Goal: Navigation & Orientation: Find specific page/section

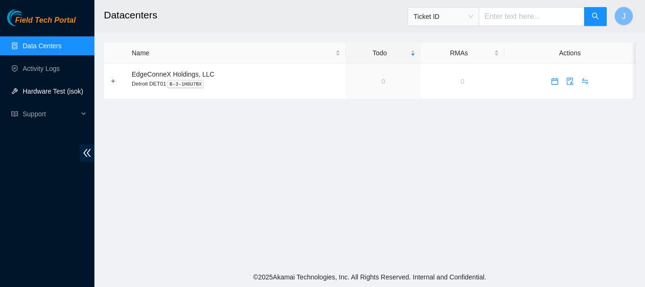
click at [40, 91] on link "Hardware Test (isok)" at bounding box center [53, 91] width 60 height 8
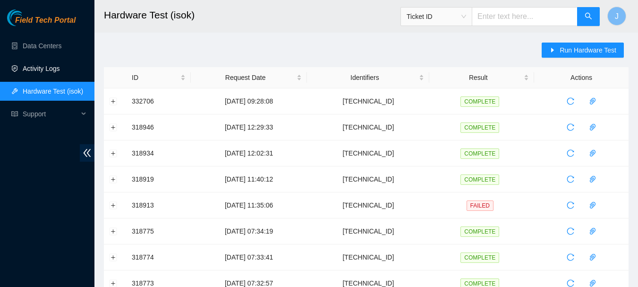
click at [38, 66] on link "Activity Logs" at bounding box center [41, 69] width 37 height 8
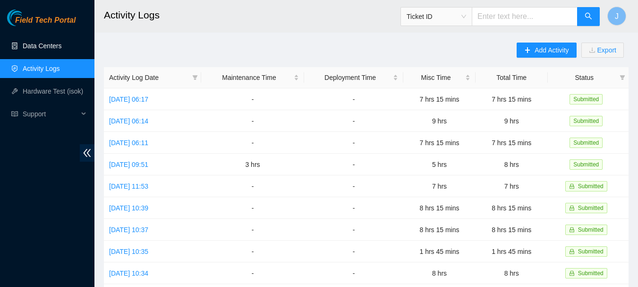
click at [40, 45] on link "Data Centers" at bounding box center [42, 46] width 39 height 8
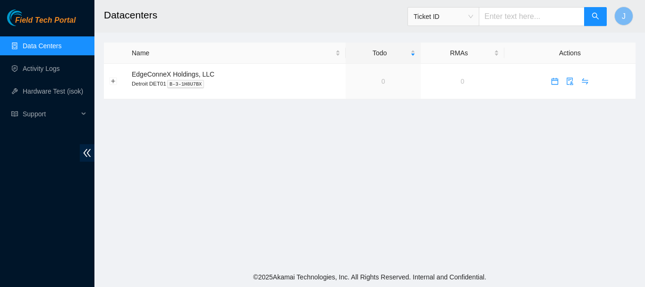
click at [40, 45] on link "Data Centers" at bounding box center [42, 46] width 39 height 8
